Goal: Task Accomplishment & Management: Use online tool/utility

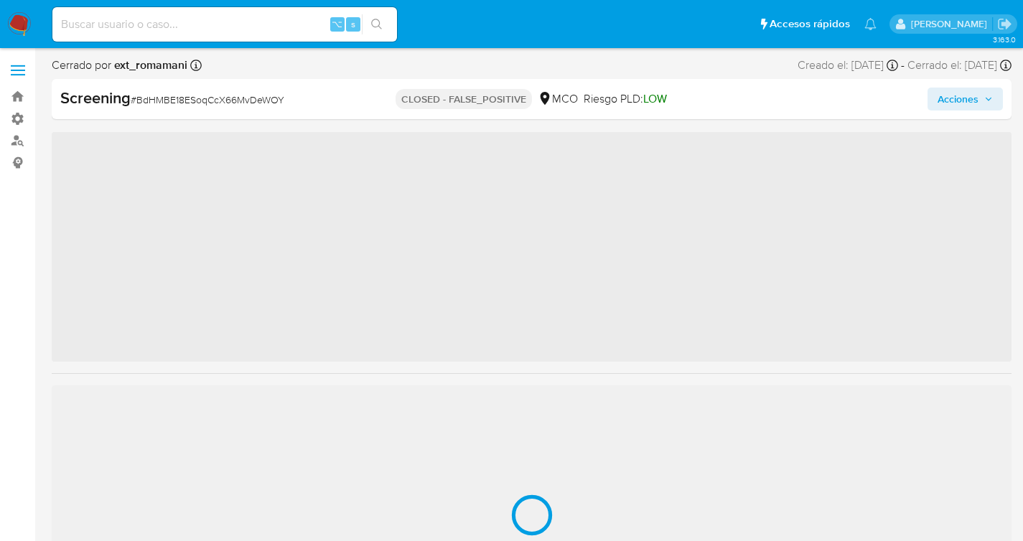
scroll to position [572, 0]
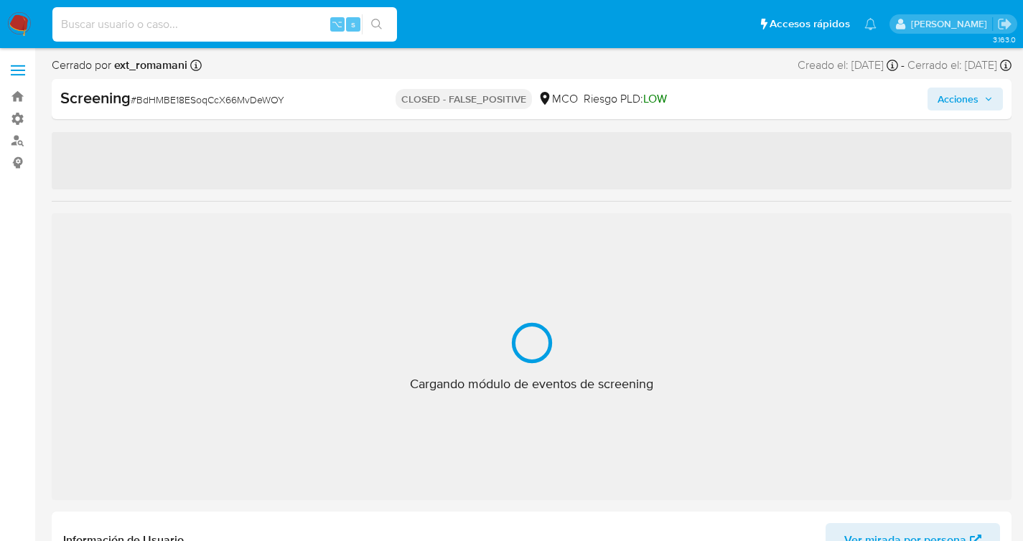
click at [205, 24] on input at bounding box center [224, 24] width 345 height 19
paste input "dRwIMmyowStFHNaxA58zncVY"
type input "dRwIMmyowStFHNaxA58zncVY"
select select "10"
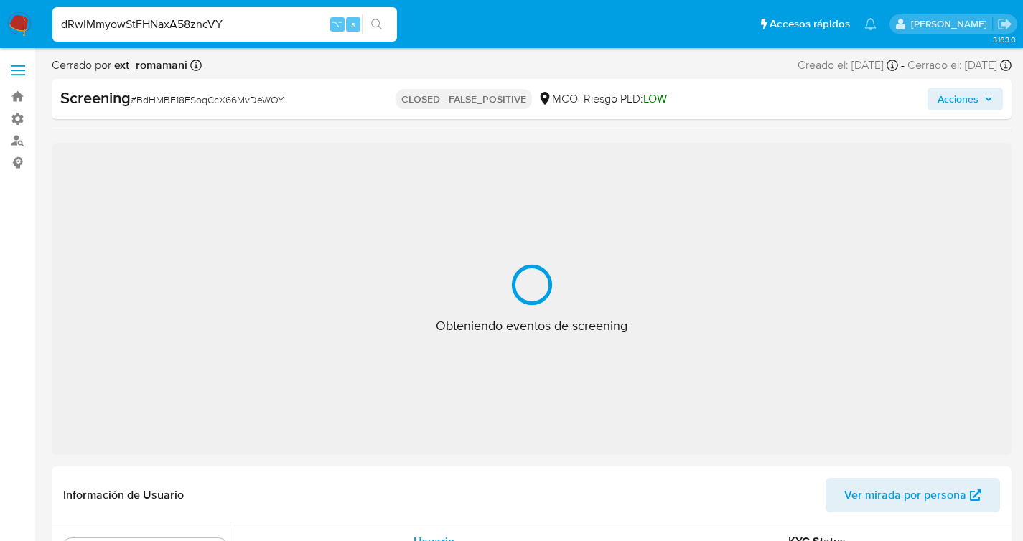
type input "dRwIMmyowStFHNaxA58zncVY"
click at [368, 19] on button "search-icon" at bounding box center [376, 24] width 29 height 20
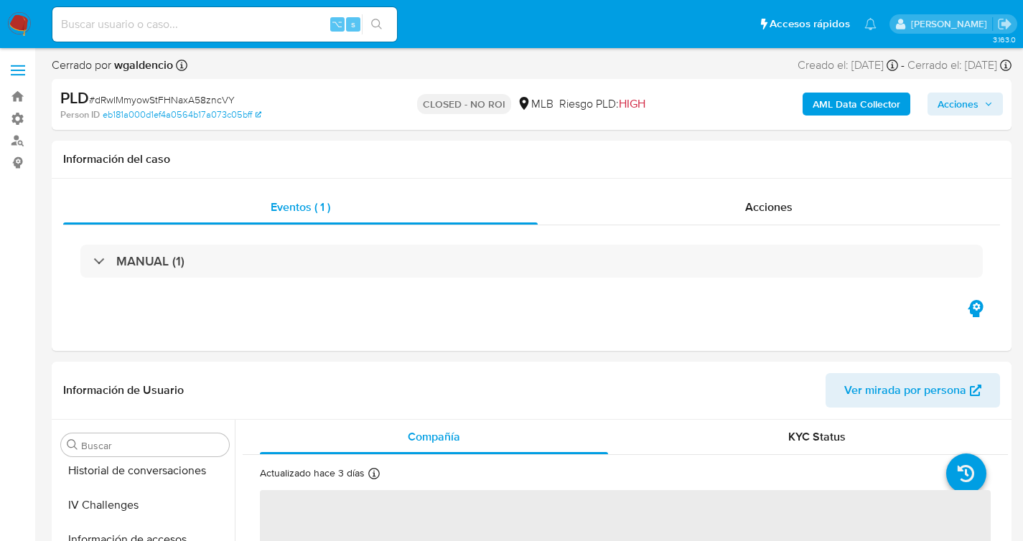
scroll to position [641, 0]
select select "10"
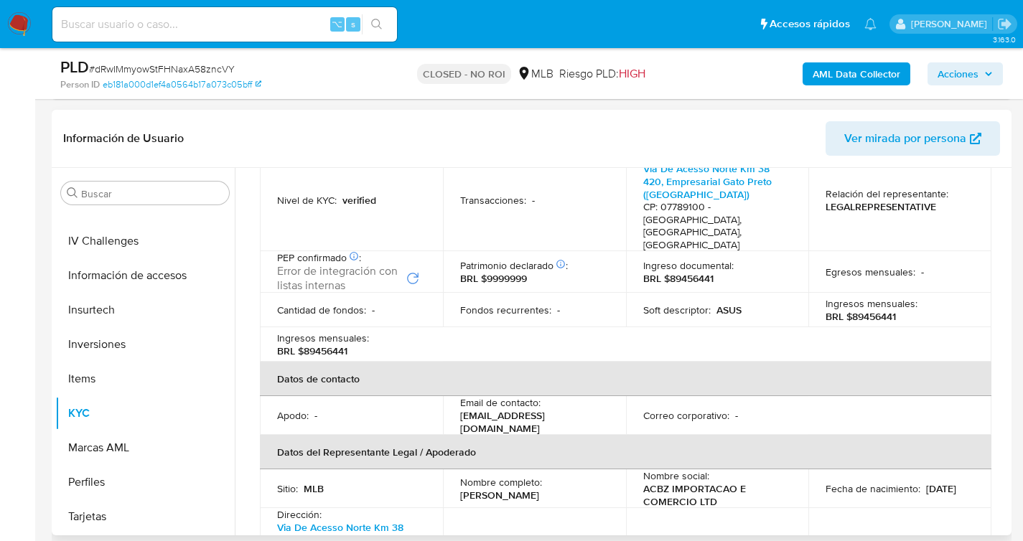
scroll to position [0, 0]
